Goal: Task Accomplishment & Management: Manage account settings

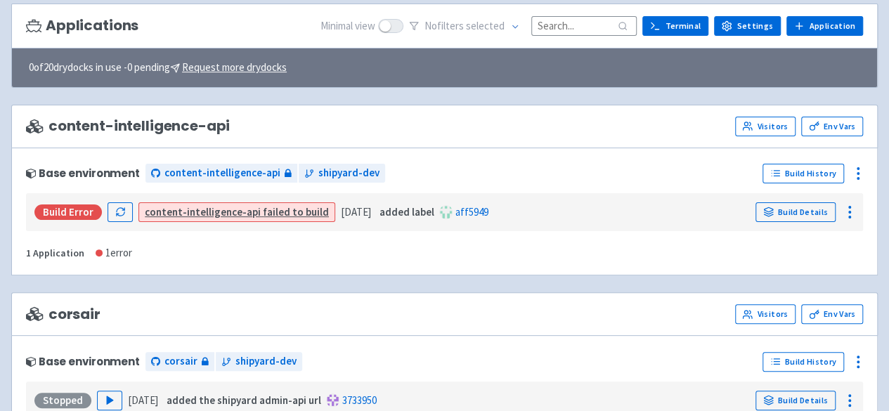
scroll to position [84, 0]
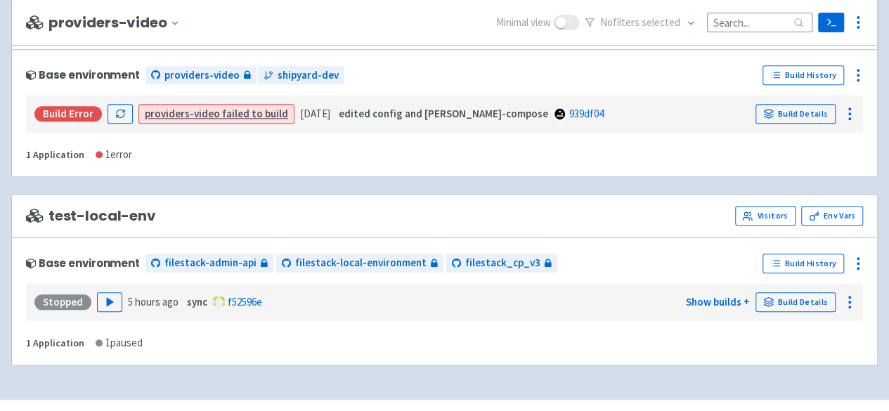
scroll to position [3339, 0]
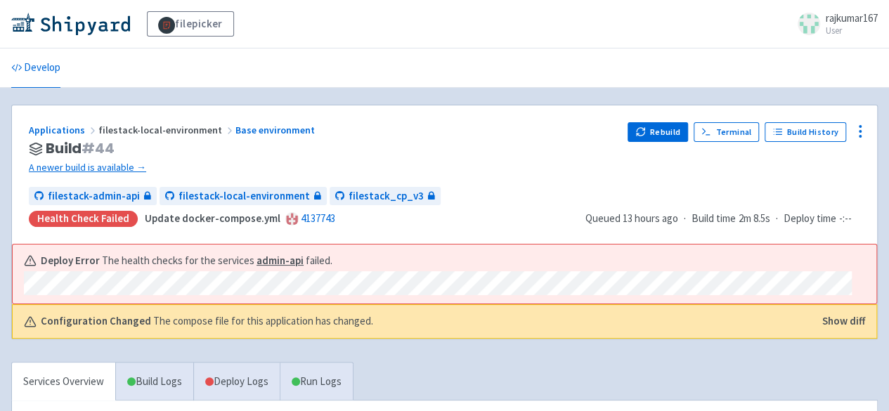
click at [36, 122] on div "Applications filestack-local-environment Base environment" at bounding box center [323, 130] width 588 height 16
click at [46, 128] on link "Applications" at bounding box center [64, 130] width 70 height 13
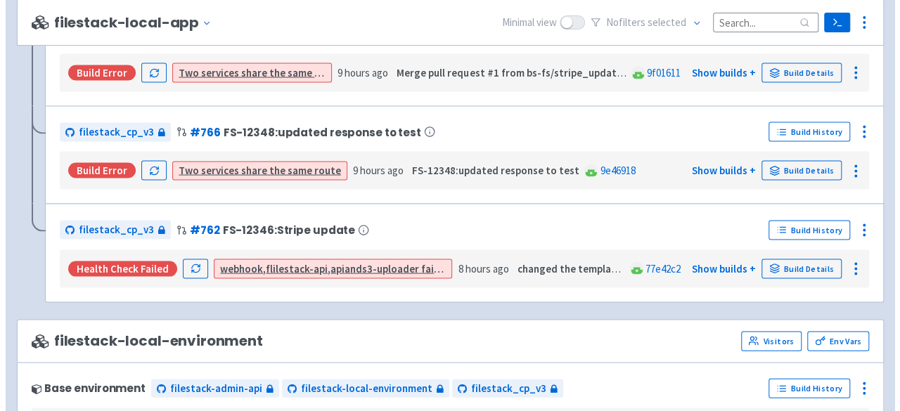
scroll to position [1476, 0]
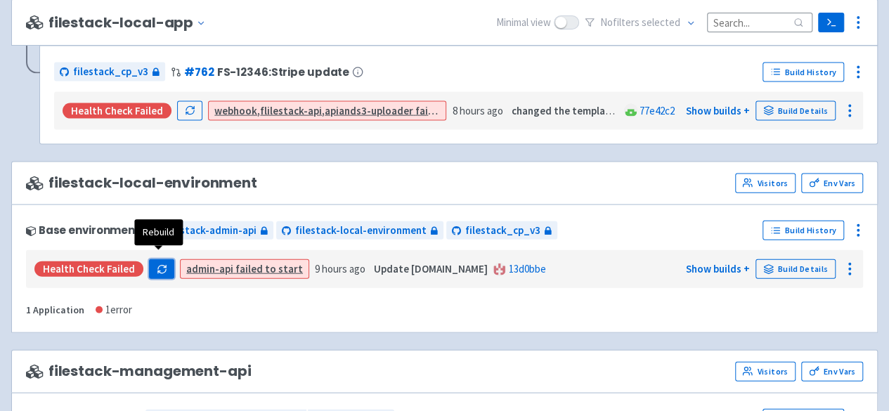
click at [159, 264] on icon "button" at bounding box center [162, 269] width 11 height 11
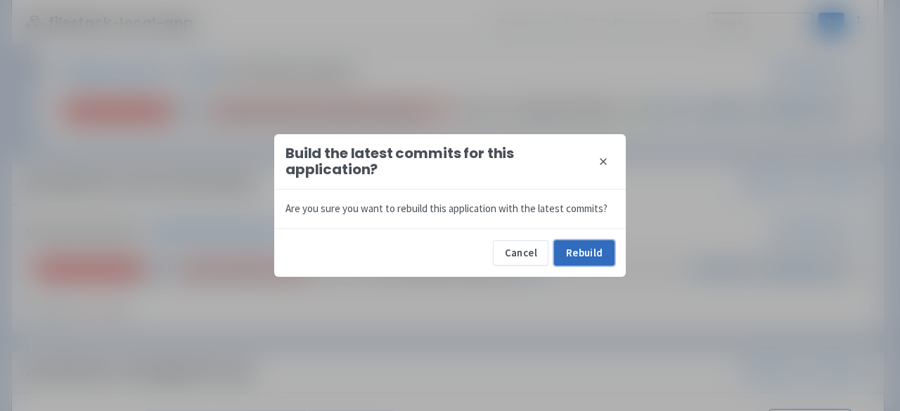
click at [575, 251] on button "Rebuild" at bounding box center [584, 252] width 60 height 25
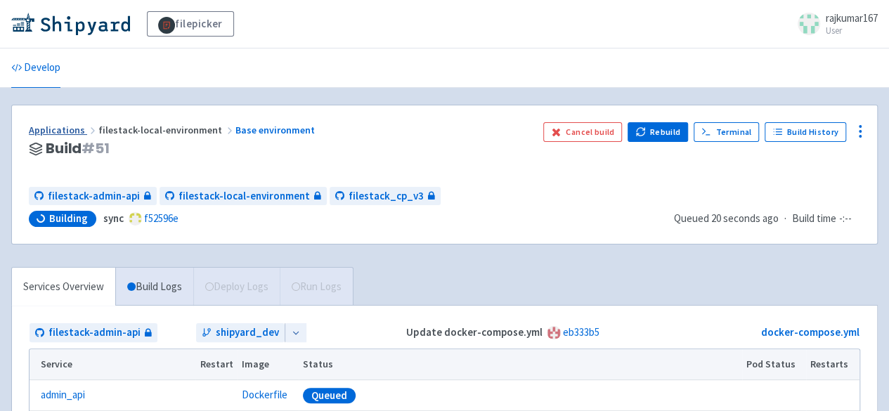
click at [70, 133] on link "Applications" at bounding box center [64, 130] width 70 height 13
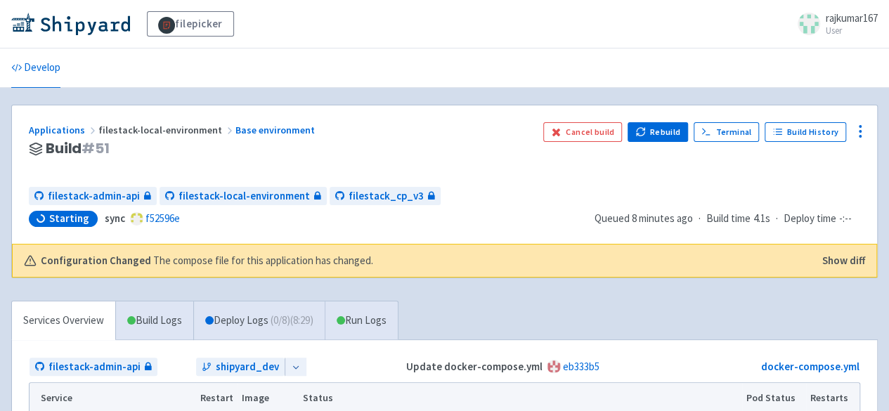
scroll to position [70, 0]
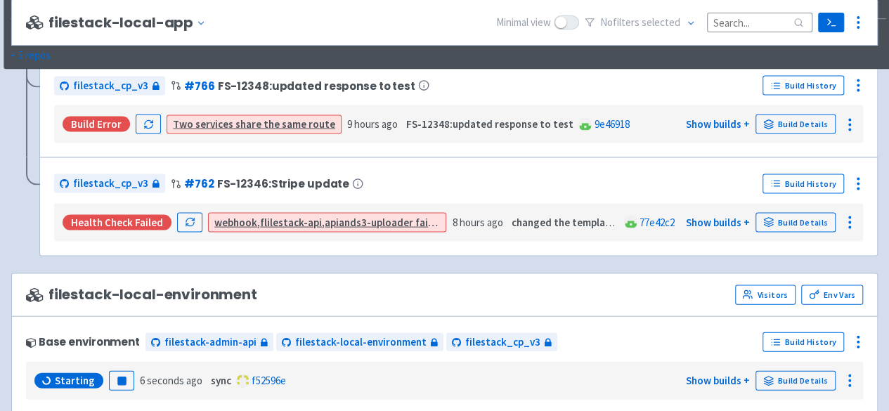
scroll to position [1406, 0]
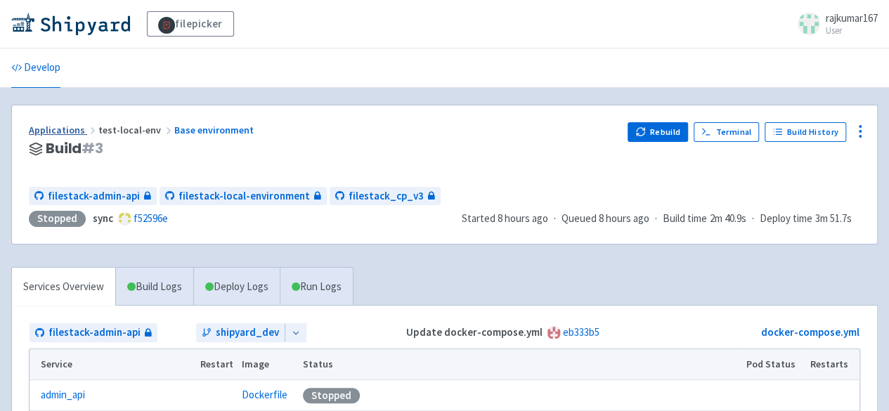
click at [55, 129] on link "Applications" at bounding box center [64, 130] width 70 height 13
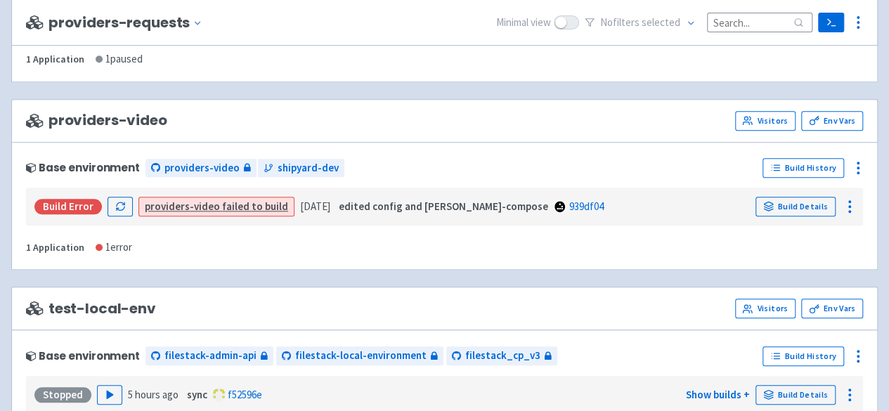
scroll to position [3304, 0]
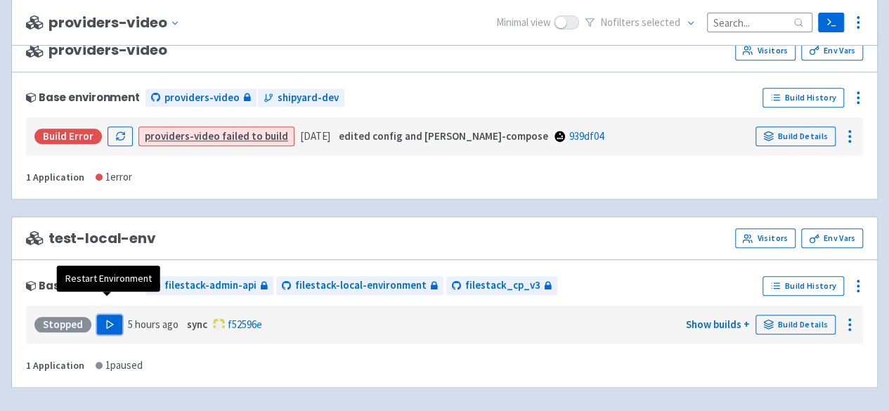
click at [109, 319] on icon "button" at bounding box center [110, 324] width 11 height 11
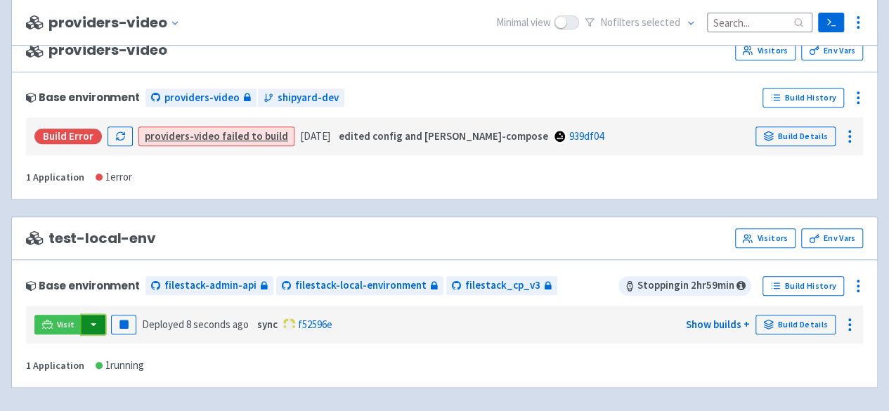
click at [97, 315] on button "button" at bounding box center [94, 325] width 24 height 20
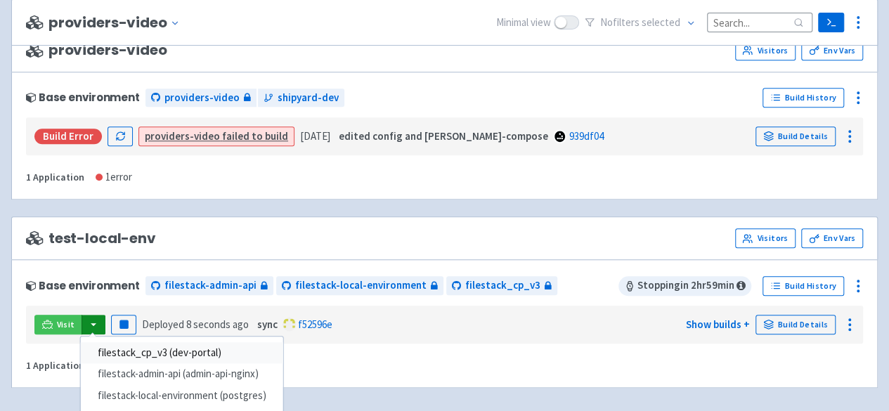
click at [210, 342] on link "filestack_cp_v3 (dev-portal)" at bounding box center [182, 353] width 202 height 22
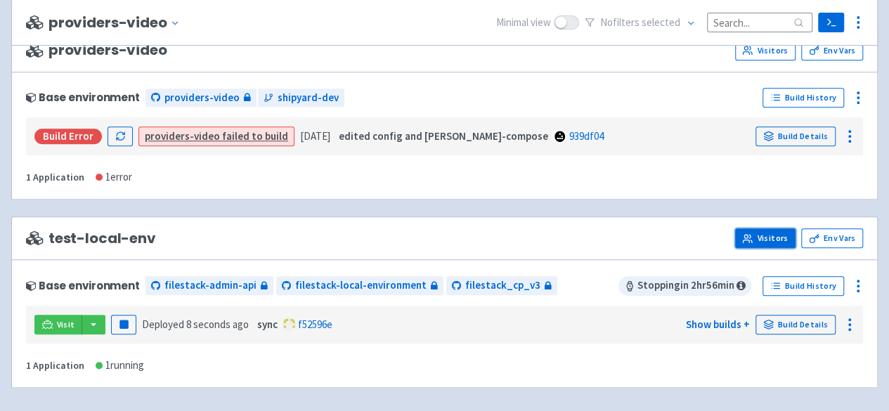
click at [768, 228] on link "Visitors" at bounding box center [765, 238] width 60 height 20
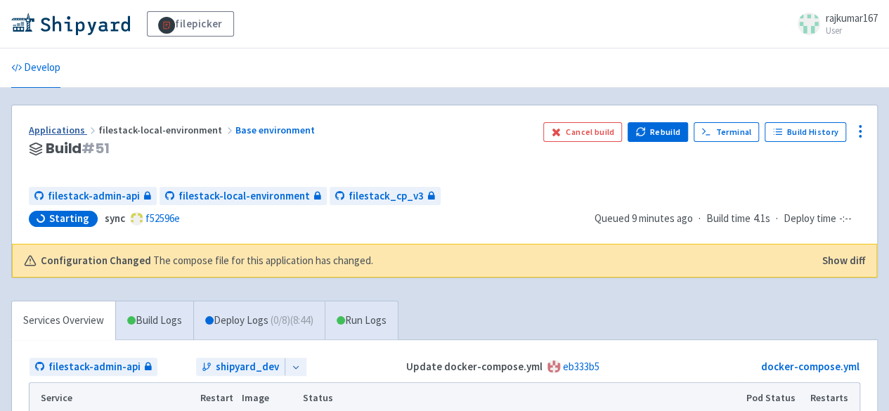
click at [41, 130] on link "Applications" at bounding box center [64, 130] width 70 height 13
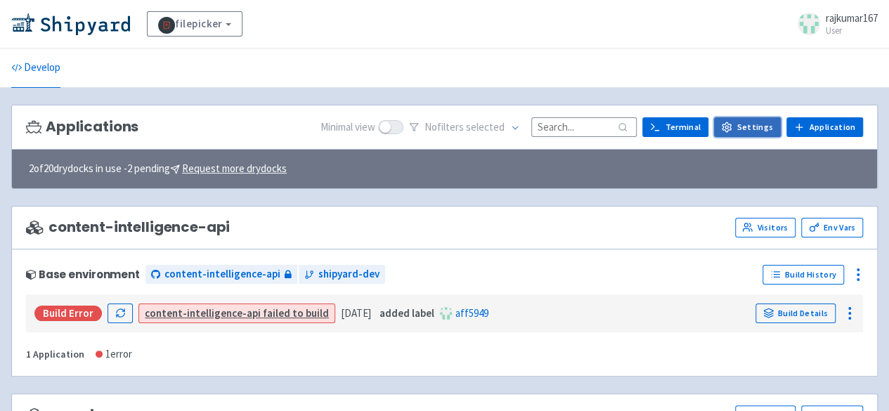
click at [747, 121] on link "Settings" at bounding box center [747, 127] width 67 height 20
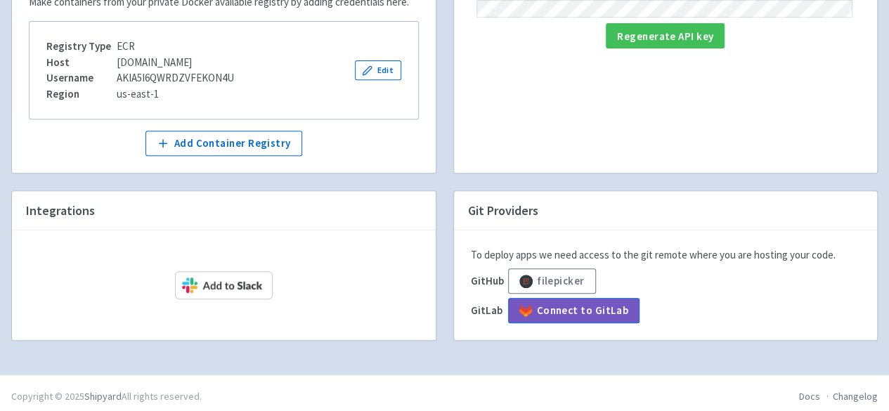
scroll to position [260, 0]
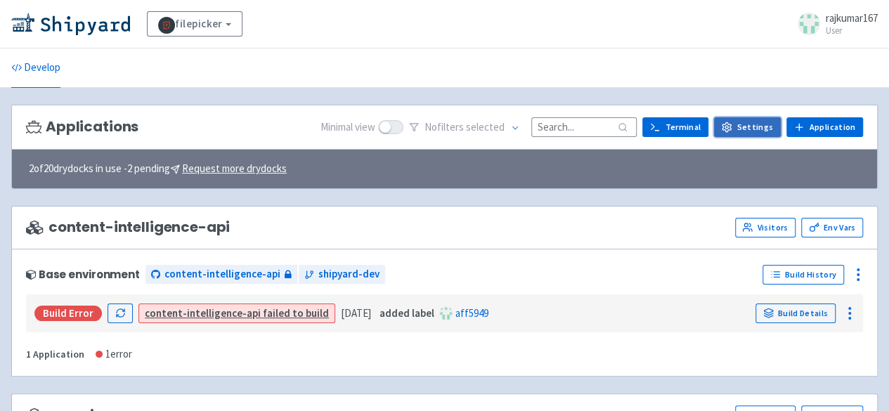
click at [741, 126] on link "Settings" at bounding box center [747, 127] width 67 height 20
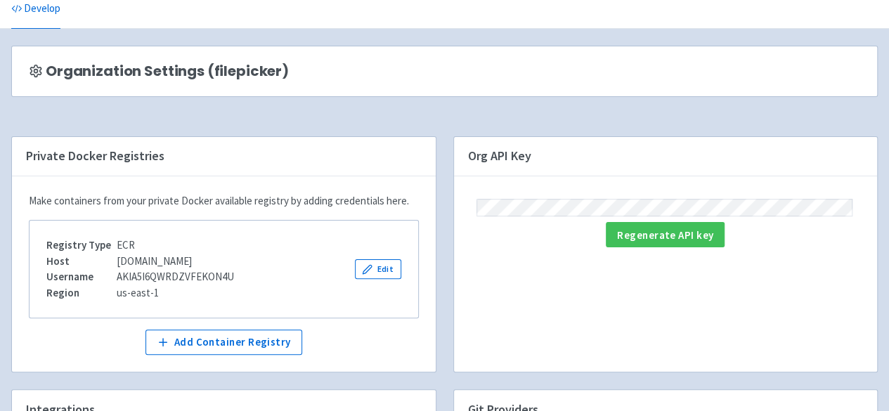
scroll to position [49, 0]
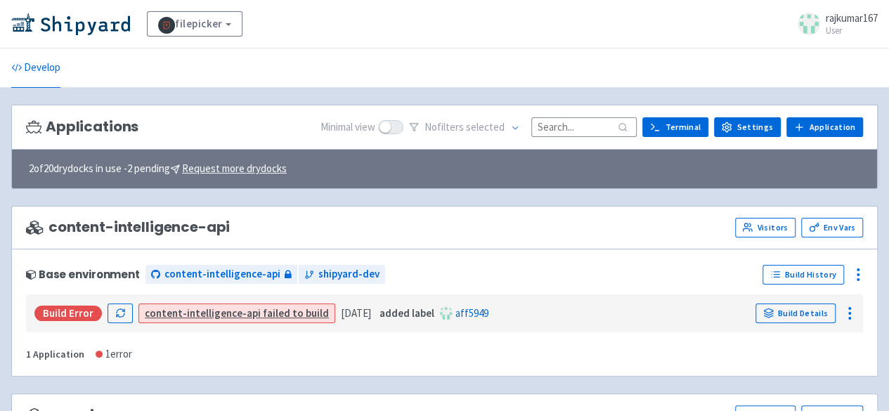
click at [836, 22] on span "rajkumar167" at bounding box center [852, 17] width 52 height 13
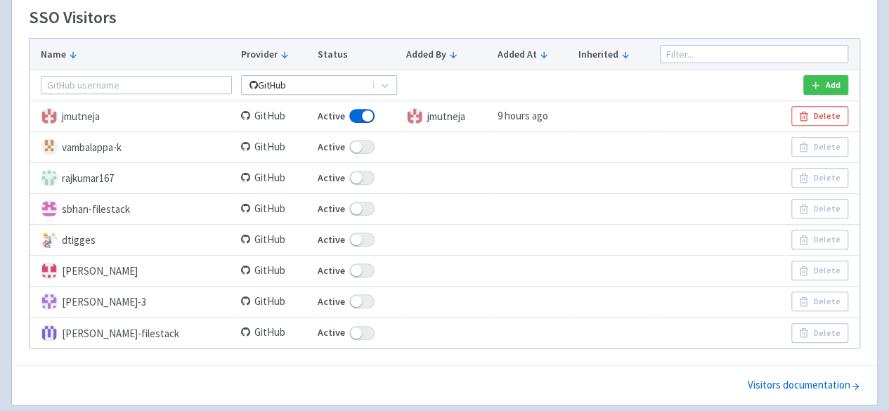
scroll to position [281, 0]
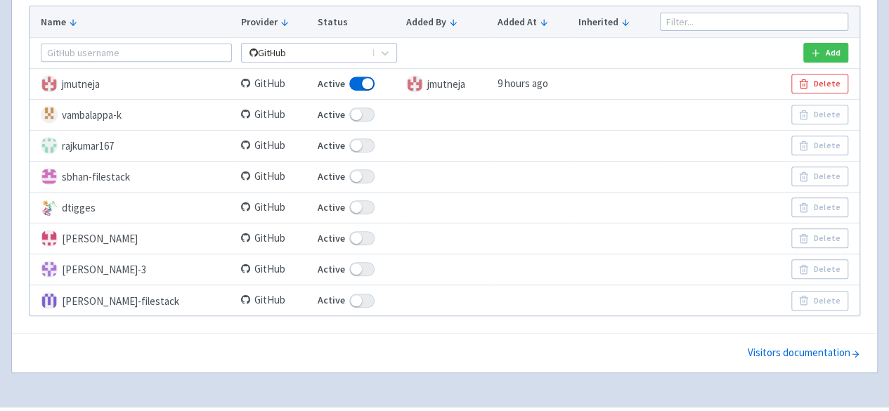
click at [361, 143] on span at bounding box center [361, 146] width 25 height 14
click at [327, 143] on input "Active" at bounding box center [322, 145] width 9 height 9
checkbox input "false"
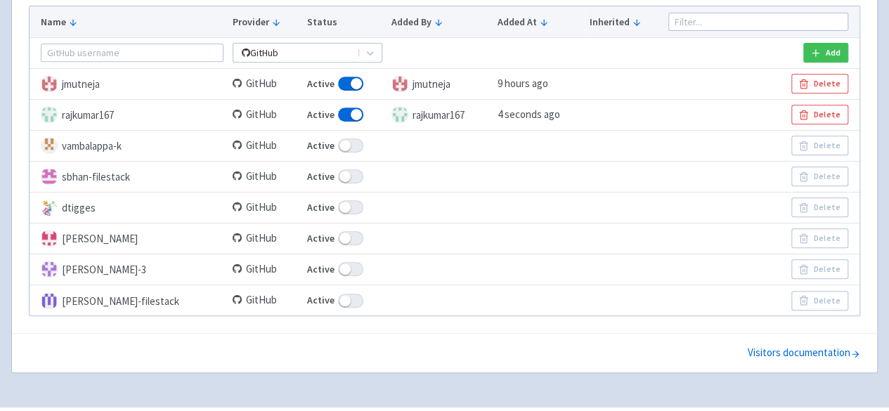
click at [349, 148] on span at bounding box center [350, 146] width 25 height 14
click at [316, 148] on input "Active" at bounding box center [311, 145] width 9 height 9
checkbox input "false"
